Goal: Find specific page/section

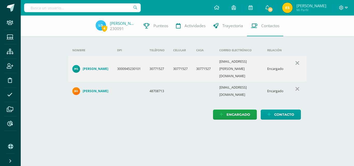
click at [100, 9] on input "text" at bounding box center [82, 7] width 117 height 9
type input "[PERSON_NAME]"
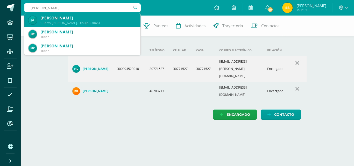
click at [80, 16] on div "[PERSON_NAME]" at bounding box center [88, 17] width 96 height 5
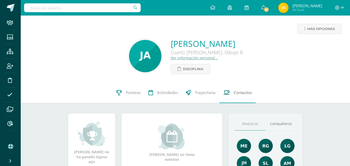
click at [245, 93] on span "Contactos" at bounding box center [243, 92] width 18 height 5
